Goal: Navigation & Orientation: Understand site structure

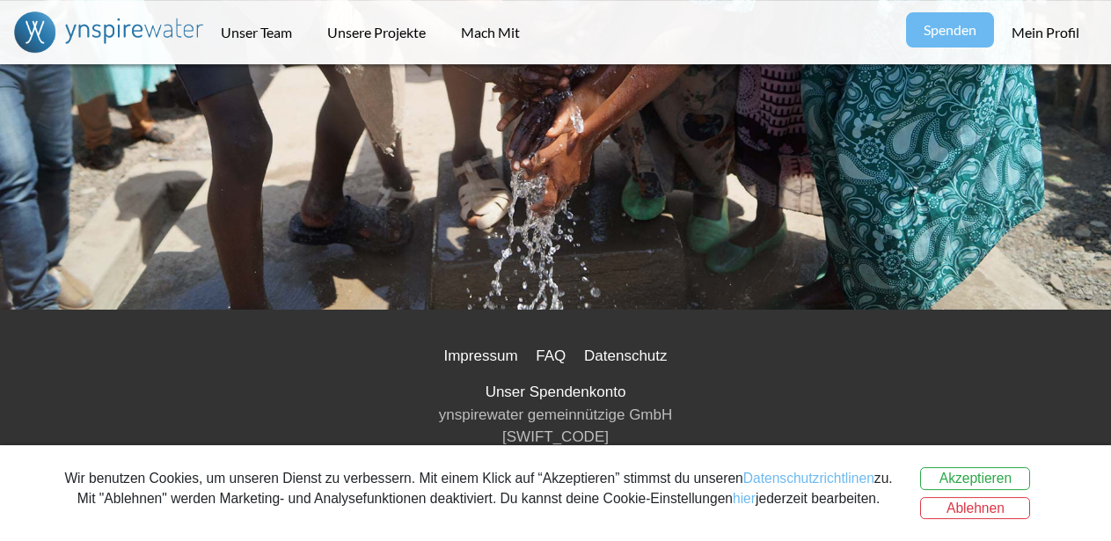
scroll to position [3207, 0]
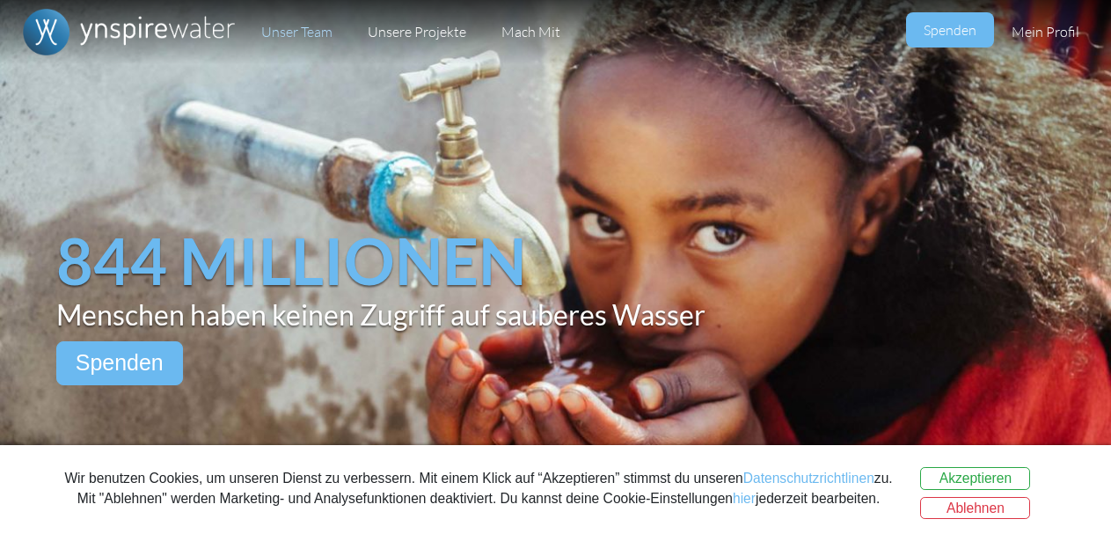
click at [315, 33] on link "Unser Team" at bounding box center [297, 32] width 106 height 64
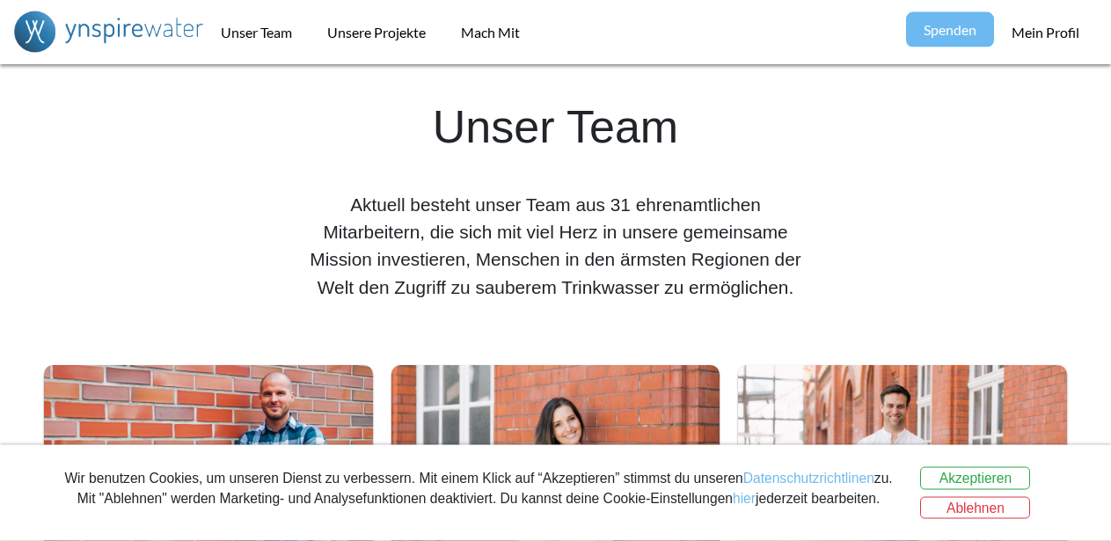
scroll to position [449, 0]
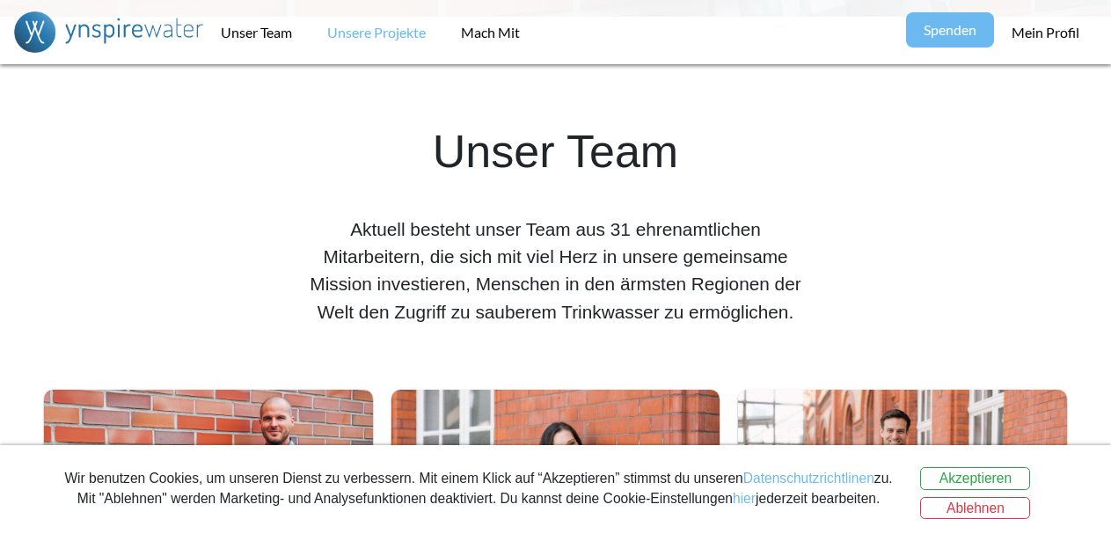
click at [408, 26] on link "Unsere Projekte" at bounding box center [377, 32] width 134 height 64
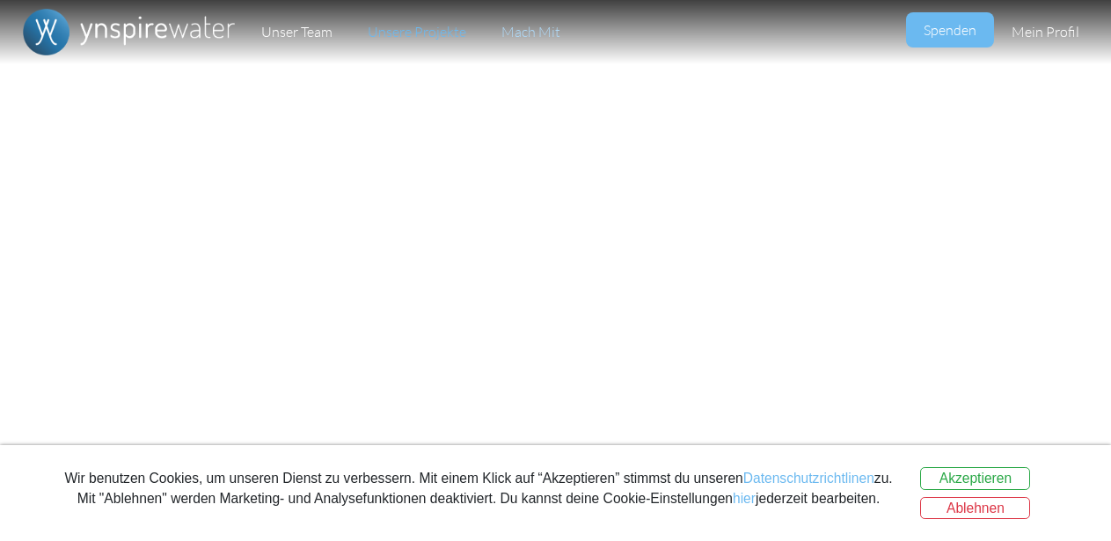
click at [544, 27] on link "Mach Mit" at bounding box center [531, 32] width 94 height 64
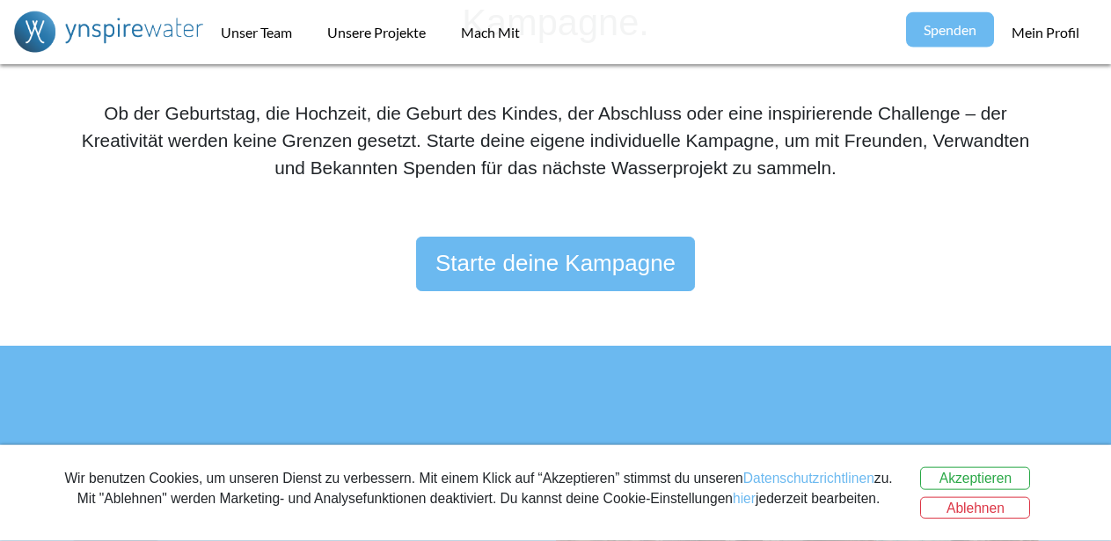
scroll to position [538, 0]
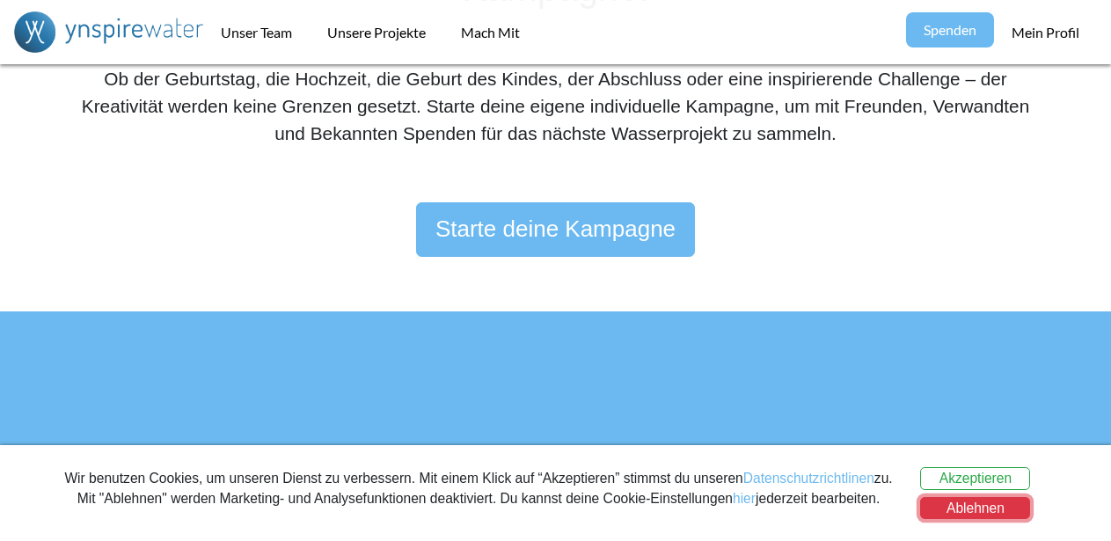
click at [949, 511] on button "Ablehnen" at bounding box center [975, 508] width 110 height 23
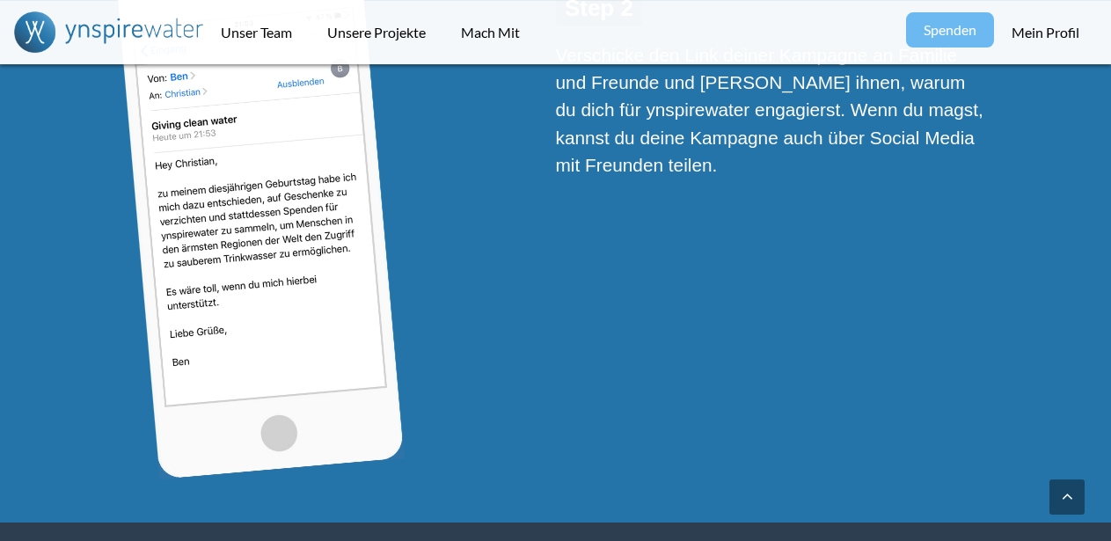
scroll to position [1256, 0]
